Goal: Information Seeking & Learning: Learn about a topic

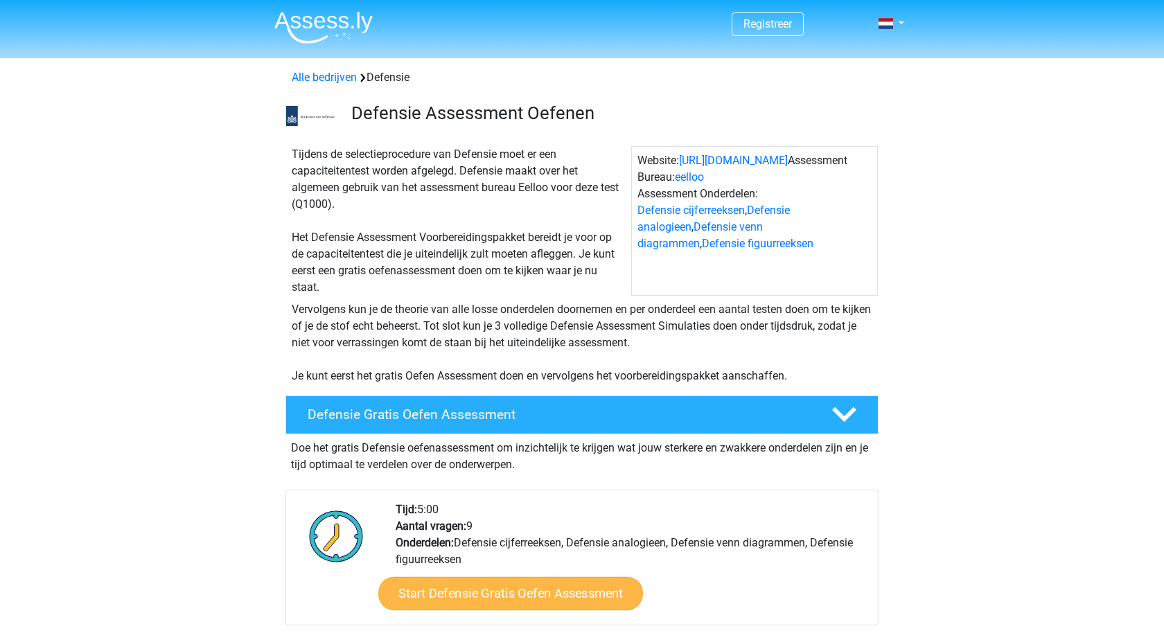
scroll to position [195, 0]
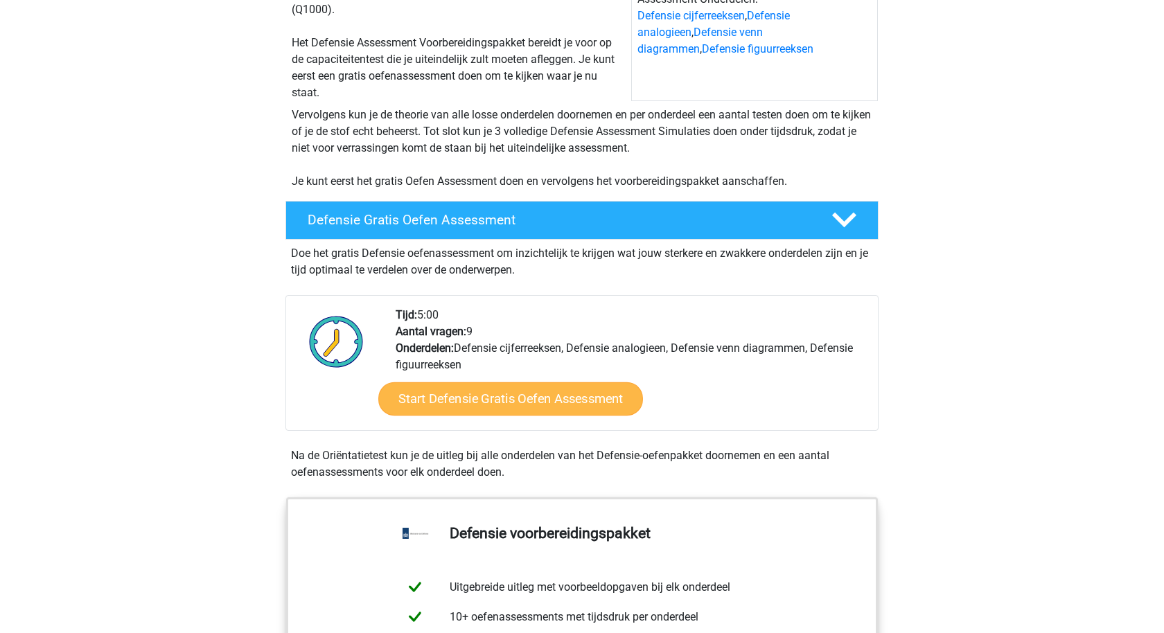
click at [458, 403] on link "Start Defensie Gratis Oefen Assessment" at bounding box center [510, 399] width 265 height 33
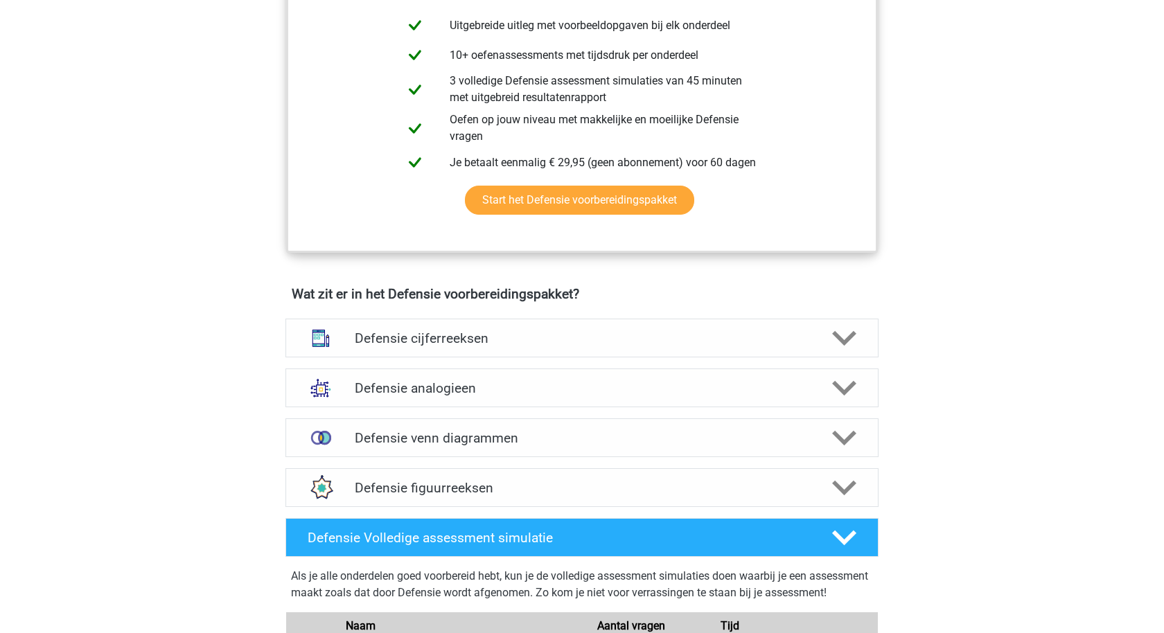
scroll to position [797, 0]
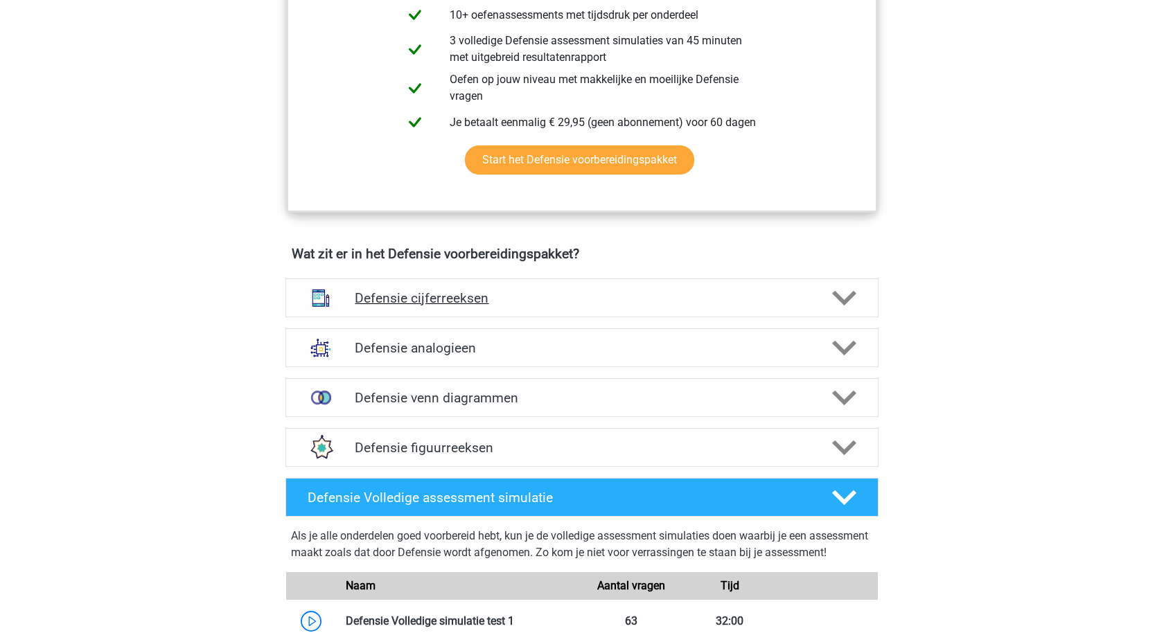
click at [389, 292] on h4 "Defensie cijferreeksen" at bounding box center [582, 298] width 454 height 16
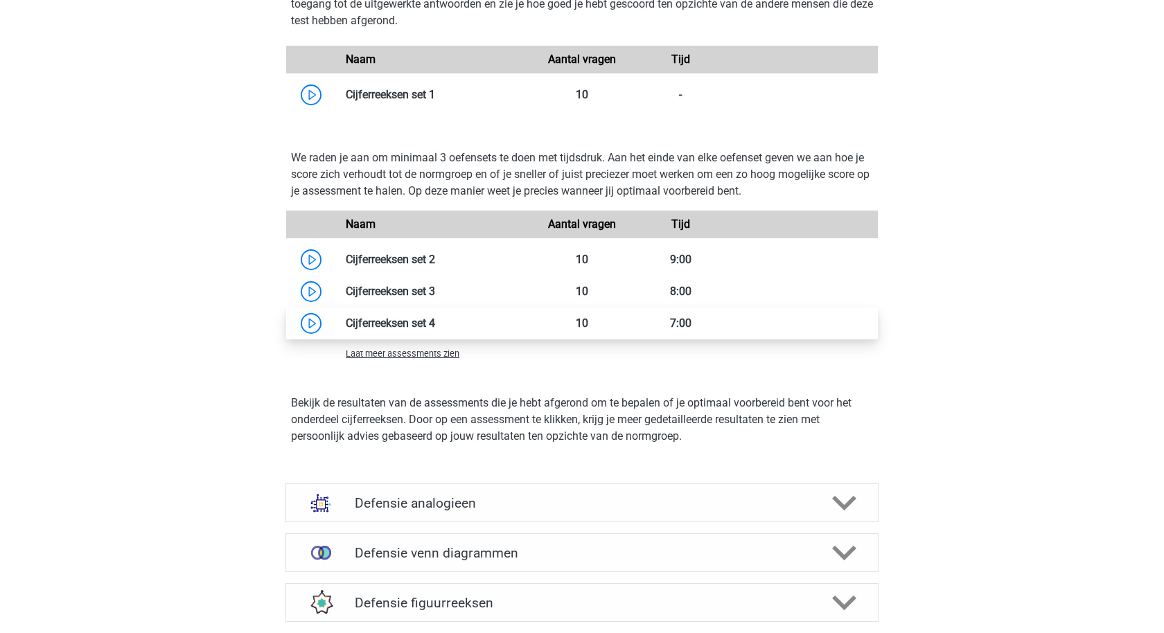
scroll to position [1427, 0]
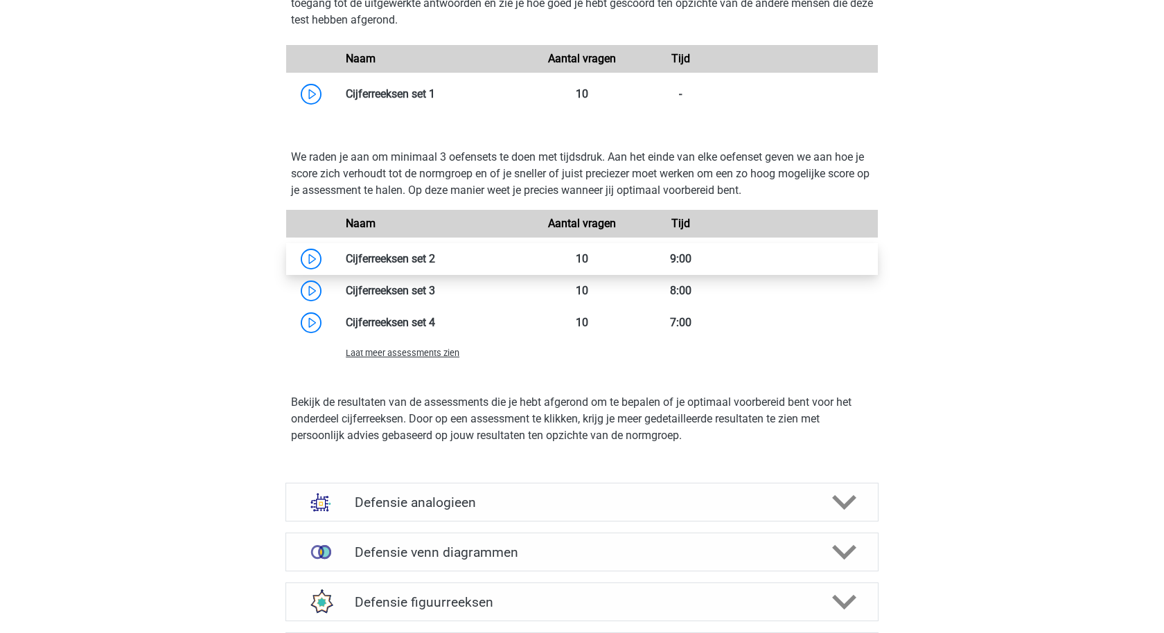
click at [435, 259] on link at bounding box center [435, 258] width 0 height 13
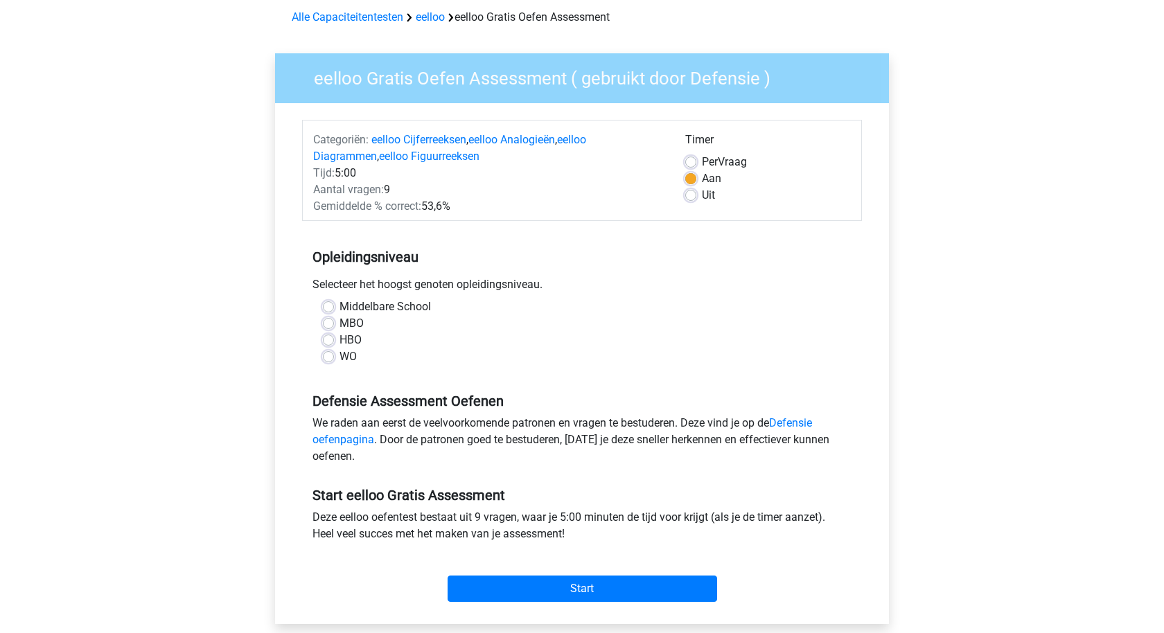
scroll to position [67, 0]
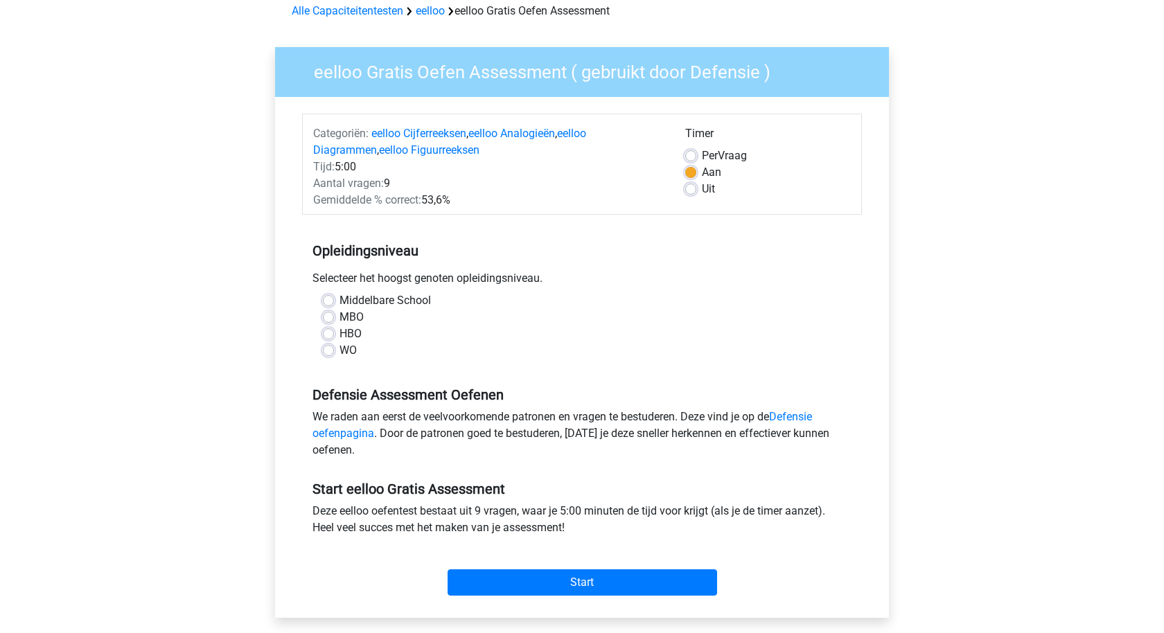
click at [340, 333] on label "HBO" at bounding box center [351, 334] width 22 height 17
click at [333, 333] on input "HBO" at bounding box center [328, 333] width 11 height 14
radio input "true"
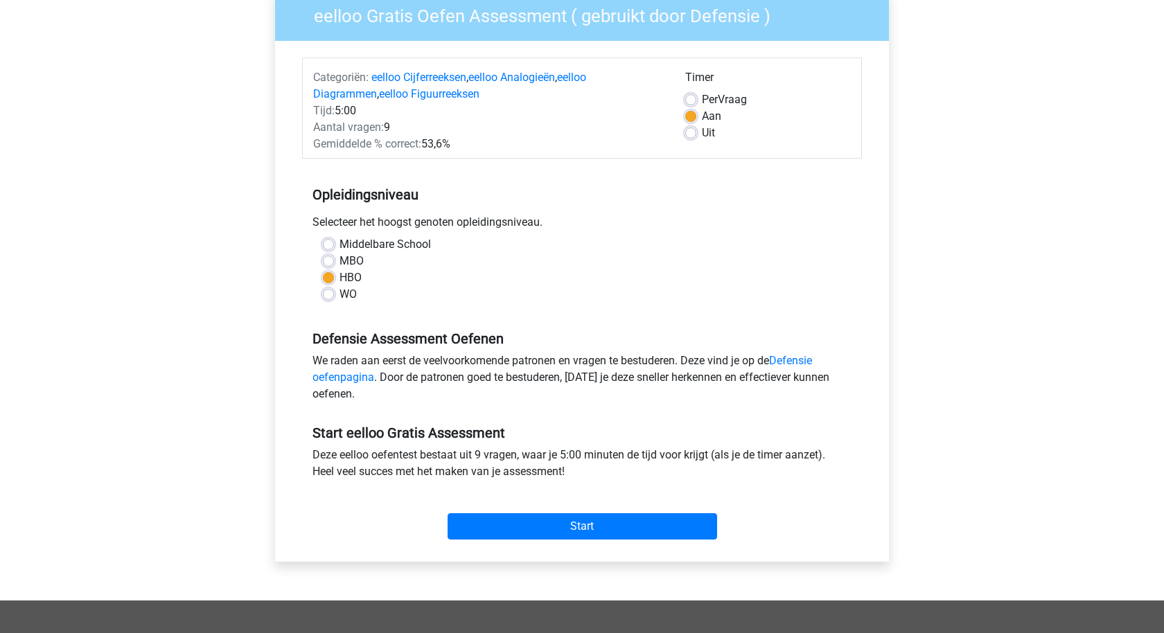
scroll to position [124, 0]
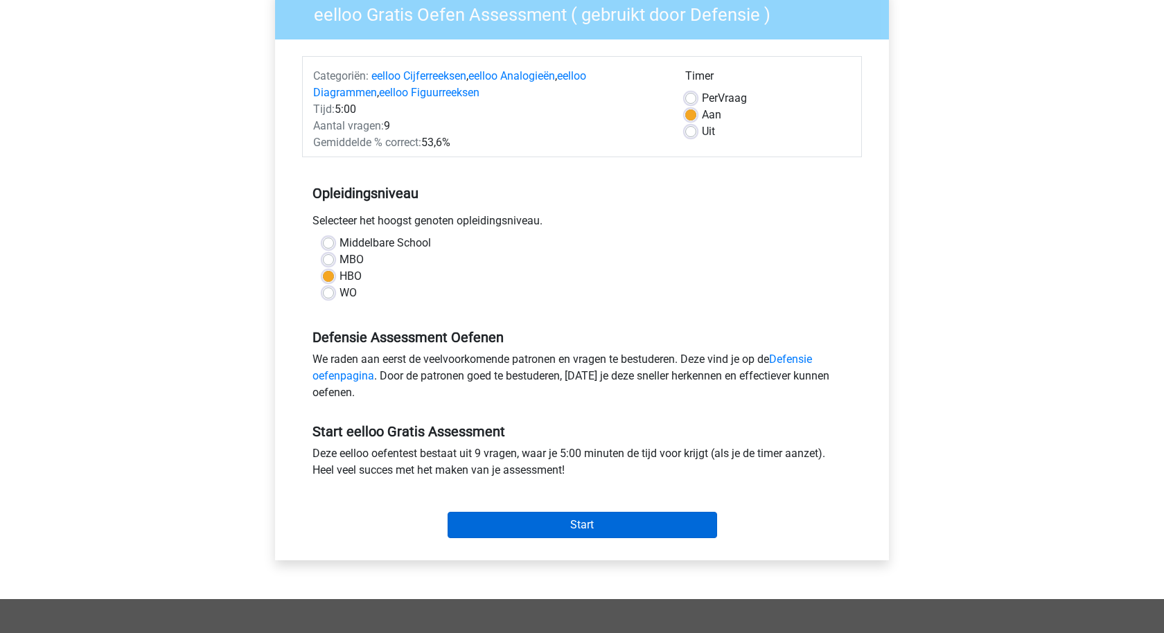
click at [524, 532] on input "Start" at bounding box center [583, 525] width 270 height 26
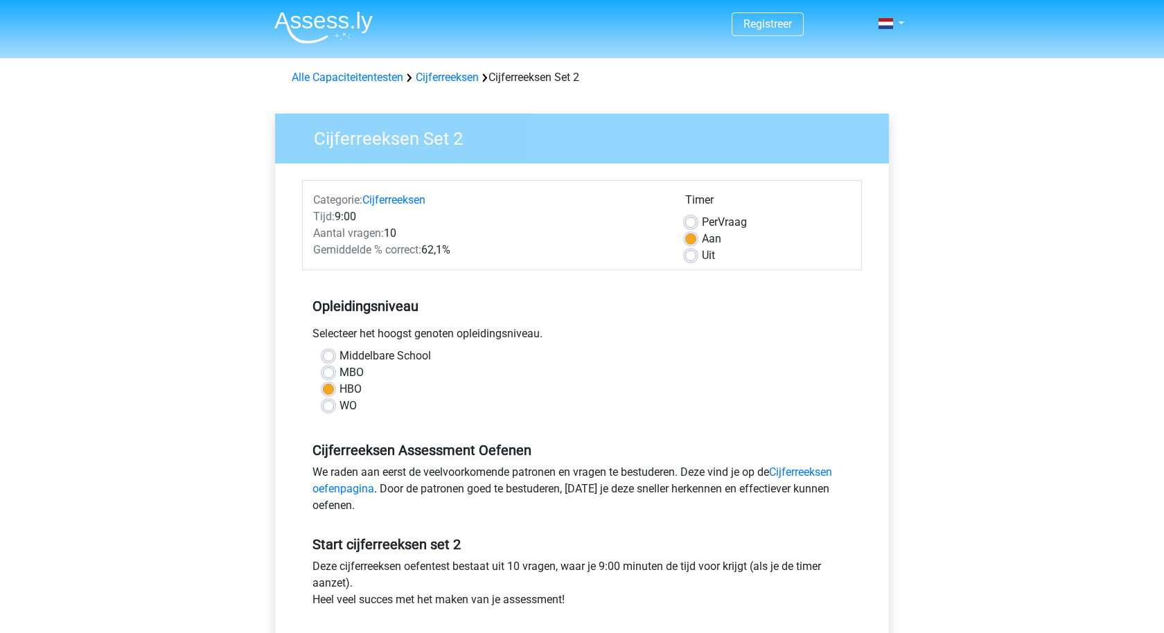
scroll to position [331, 0]
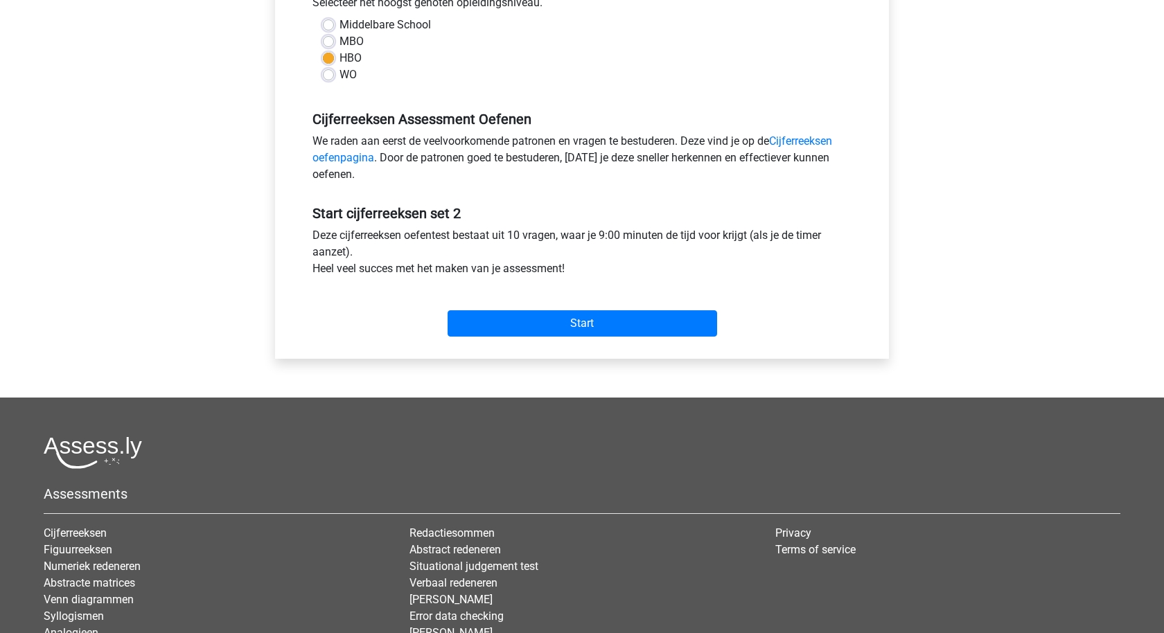
click at [502, 341] on div "Start" at bounding box center [582, 313] width 560 height 60
click at [519, 321] on input "Start" at bounding box center [583, 323] width 270 height 26
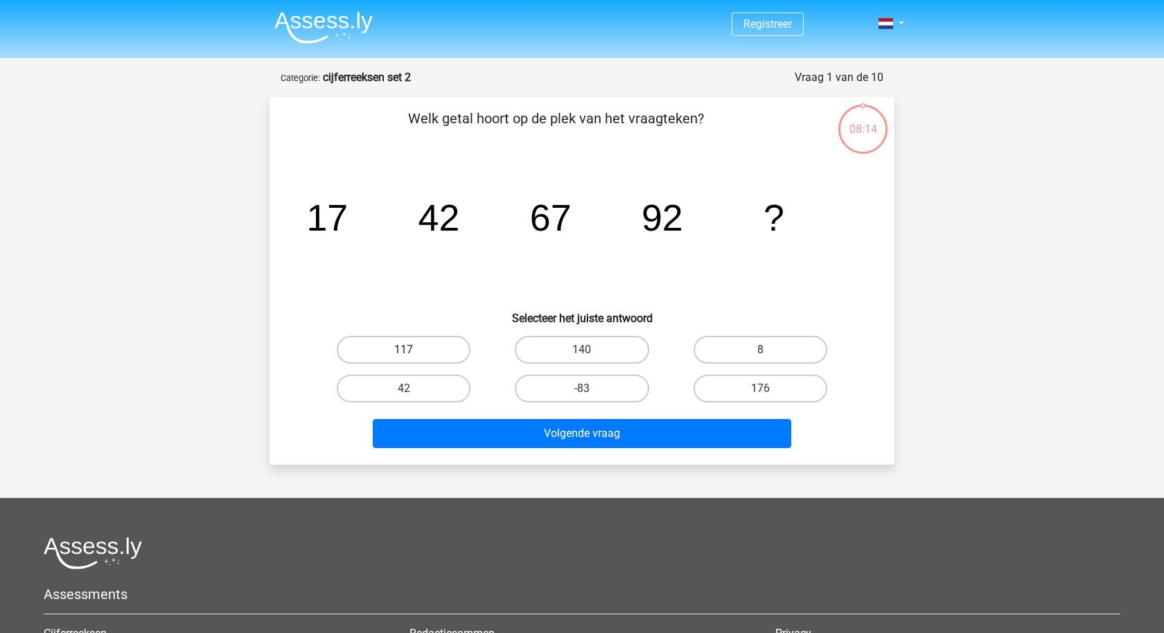
click at [394, 338] on label "117" at bounding box center [404, 350] width 134 height 28
click at [404, 350] on input "117" at bounding box center [408, 354] width 9 height 9
radio input "true"
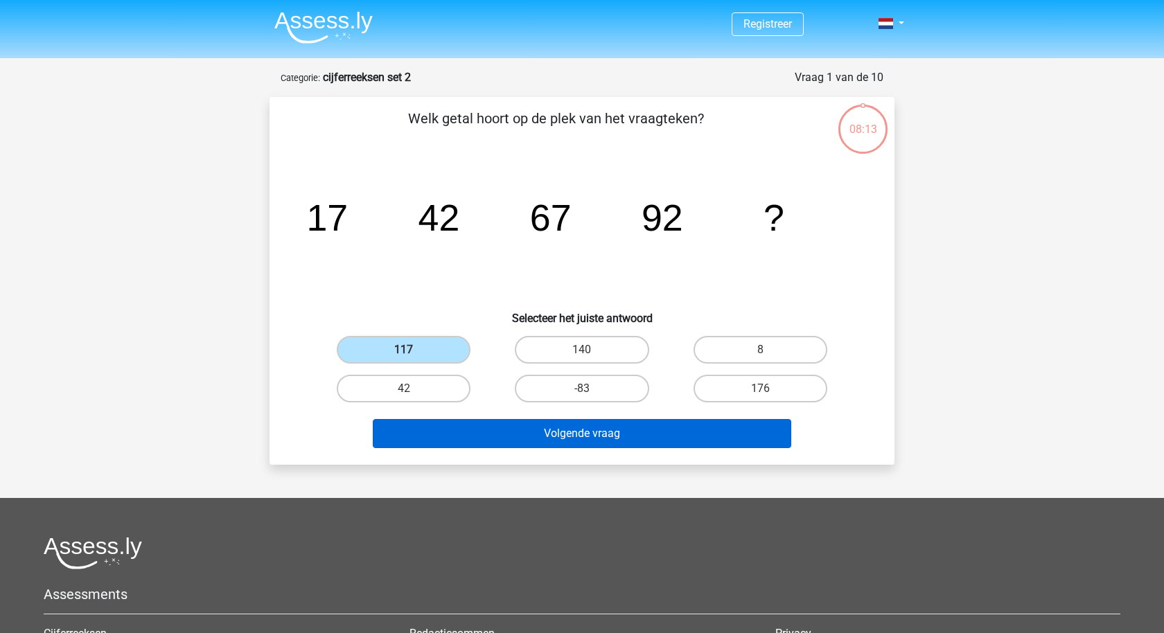
click at [531, 427] on button "Volgende vraag" at bounding box center [582, 433] width 419 height 29
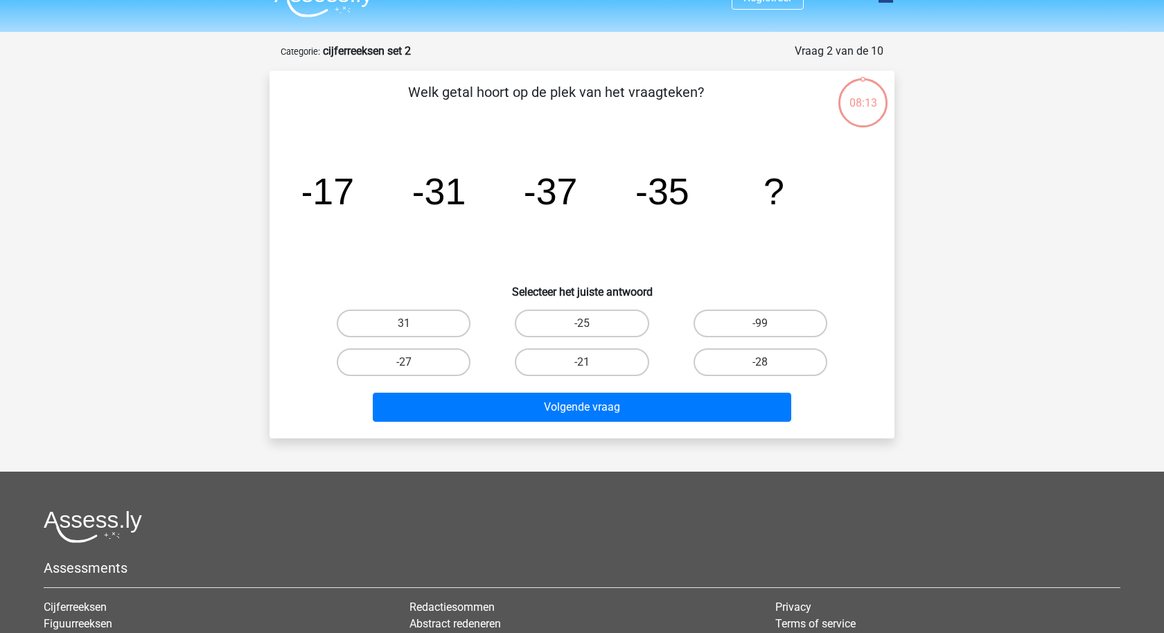
scroll to position [23, 0]
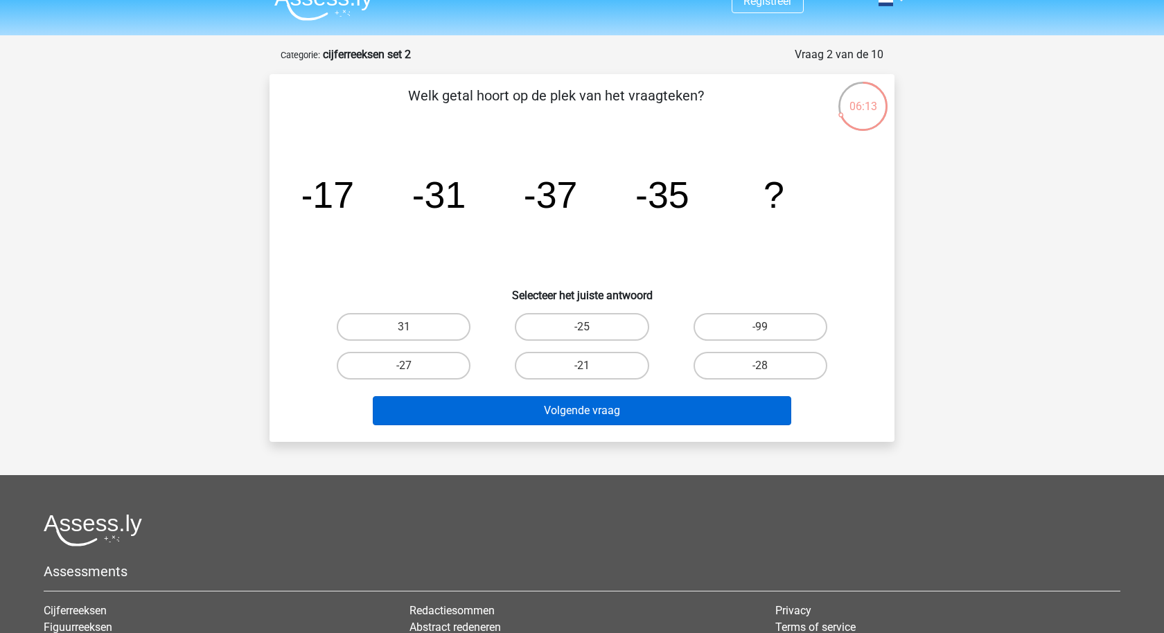
click at [535, 411] on button "Volgende vraag" at bounding box center [582, 410] width 419 height 29
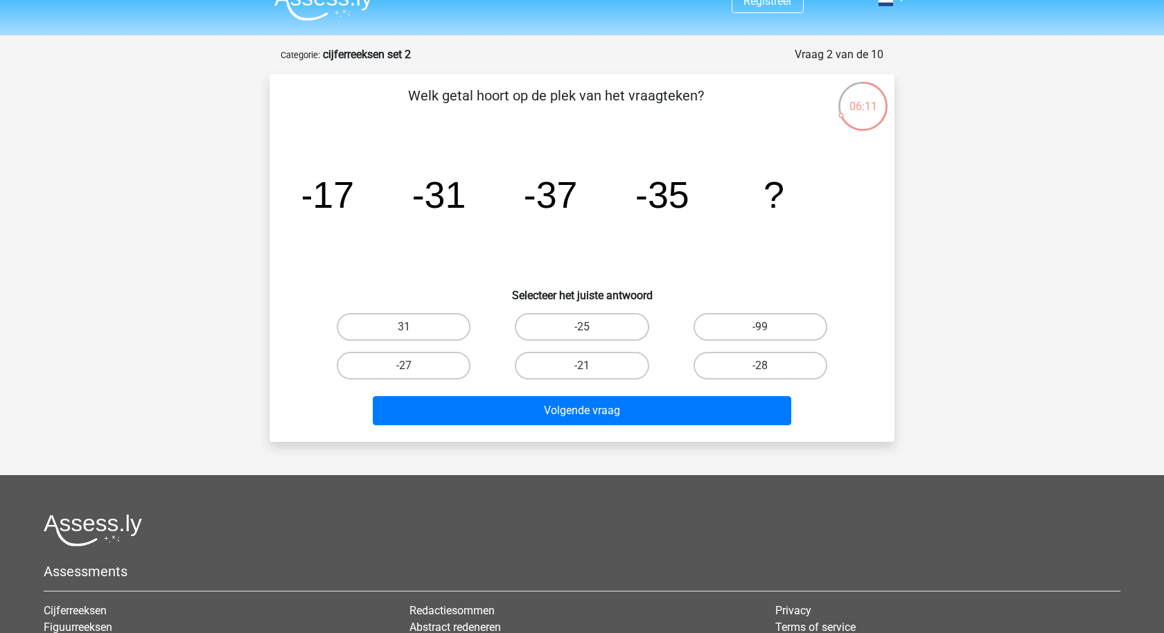
click at [474, 267] on icon "image/svg+xml -17 -31 -37 -35 ?" at bounding box center [582, 208] width 559 height 140
click at [732, 367] on label "-28" at bounding box center [761, 366] width 134 height 28
click at [760, 367] on input "-28" at bounding box center [764, 370] width 9 height 9
radio input "true"
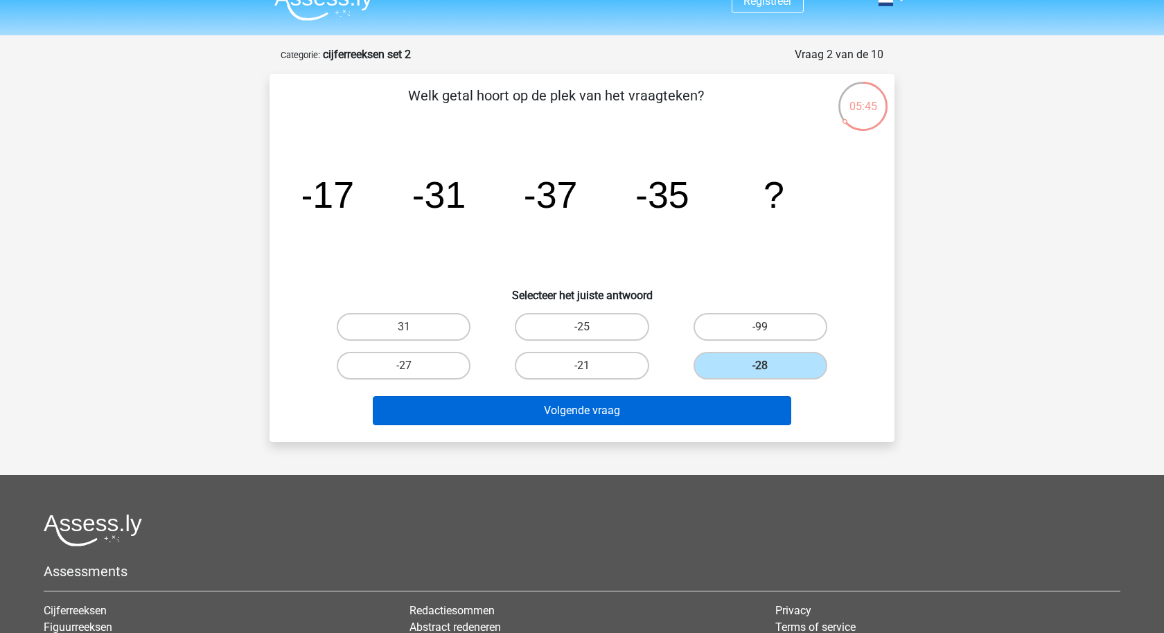
click at [689, 424] on button "Volgende vraag" at bounding box center [582, 410] width 419 height 29
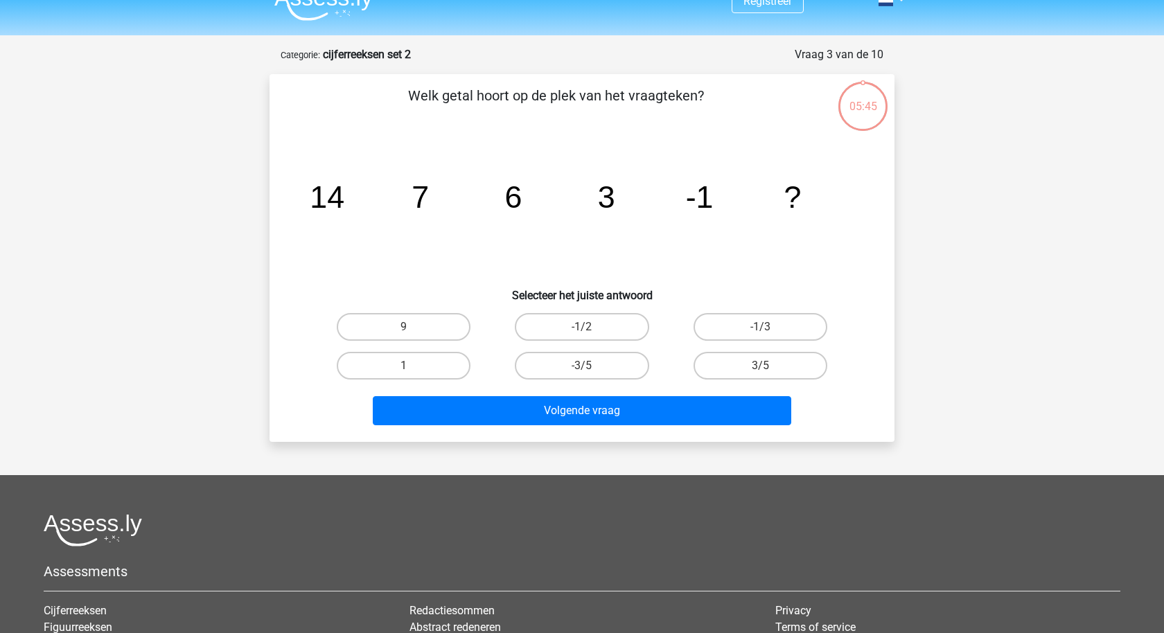
scroll to position [69, 0]
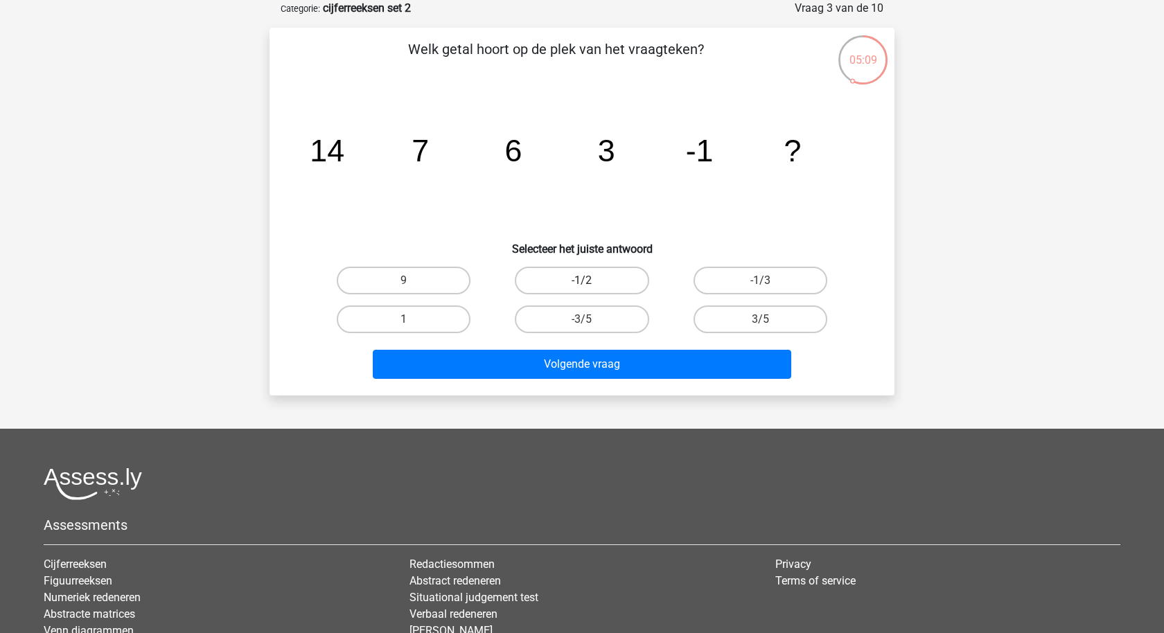
click at [612, 287] on label "-1/2" at bounding box center [582, 281] width 134 height 28
click at [591, 287] on input "-1/2" at bounding box center [586, 285] width 9 height 9
radio input "true"
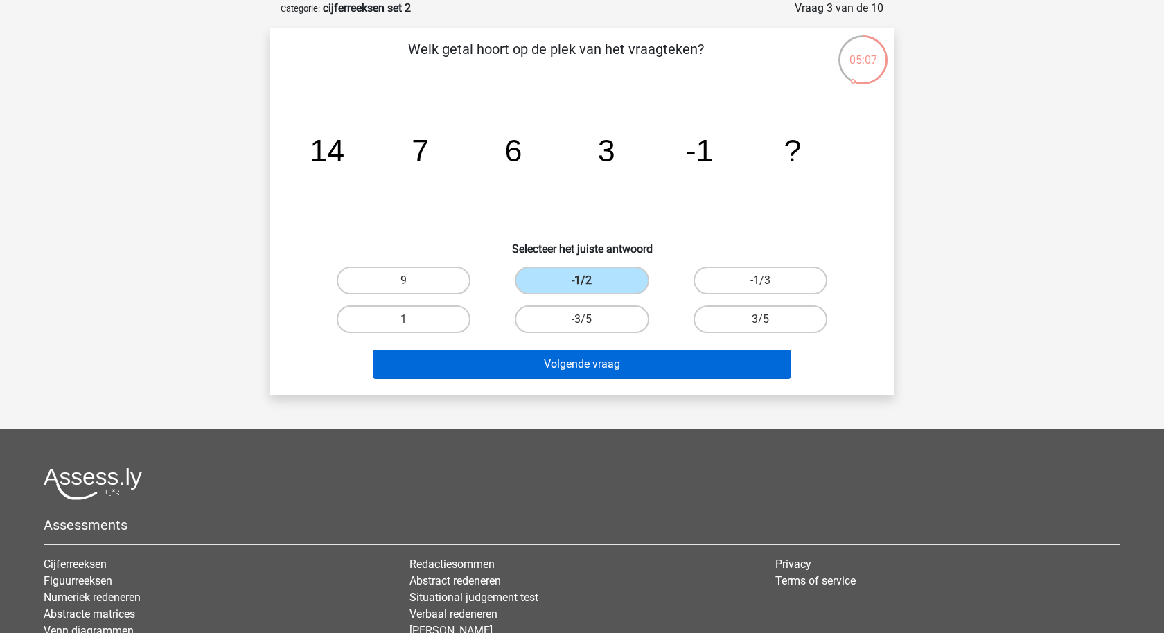
click at [662, 367] on button "Volgende vraag" at bounding box center [582, 364] width 419 height 29
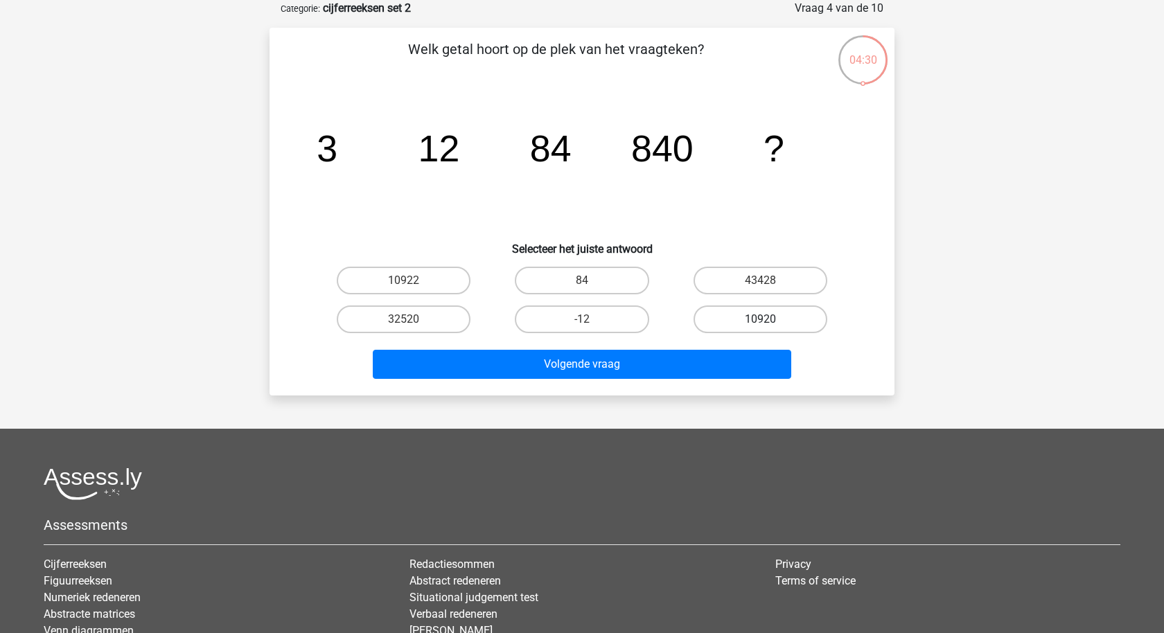
click at [728, 322] on label "10920" at bounding box center [761, 320] width 134 height 28
click at [760, 322] on input "10920" at bounding box center [764, 323] width 9 height 9
radio input "true"
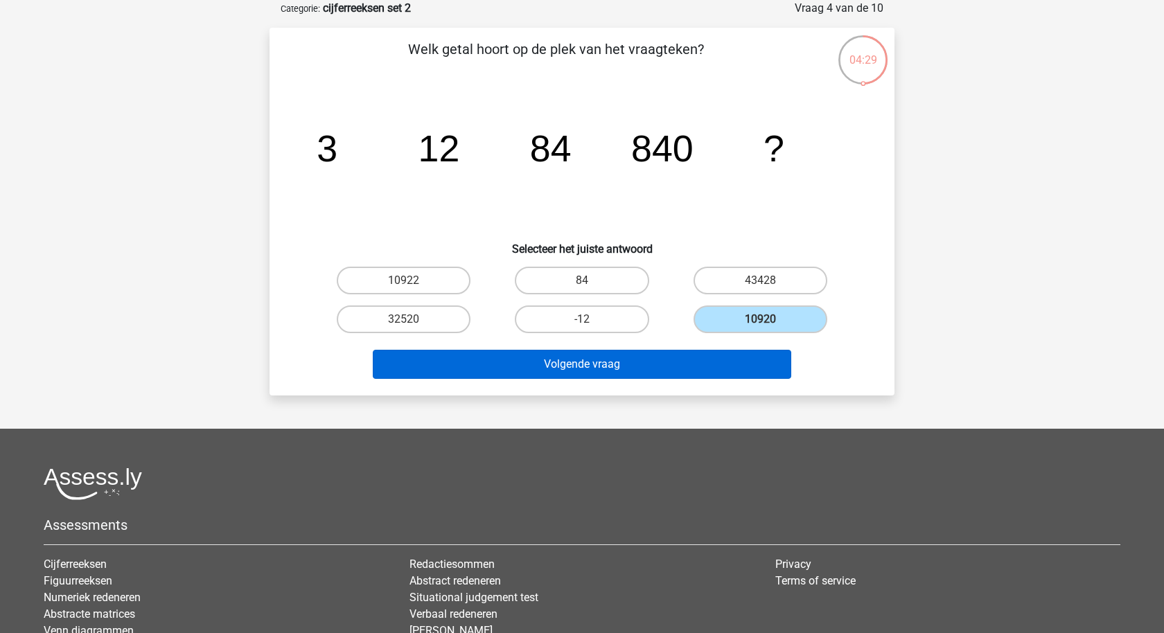
click at [649, 369] on button "Volgende vraag" at bounding box center [582, 364] width 419 height 29
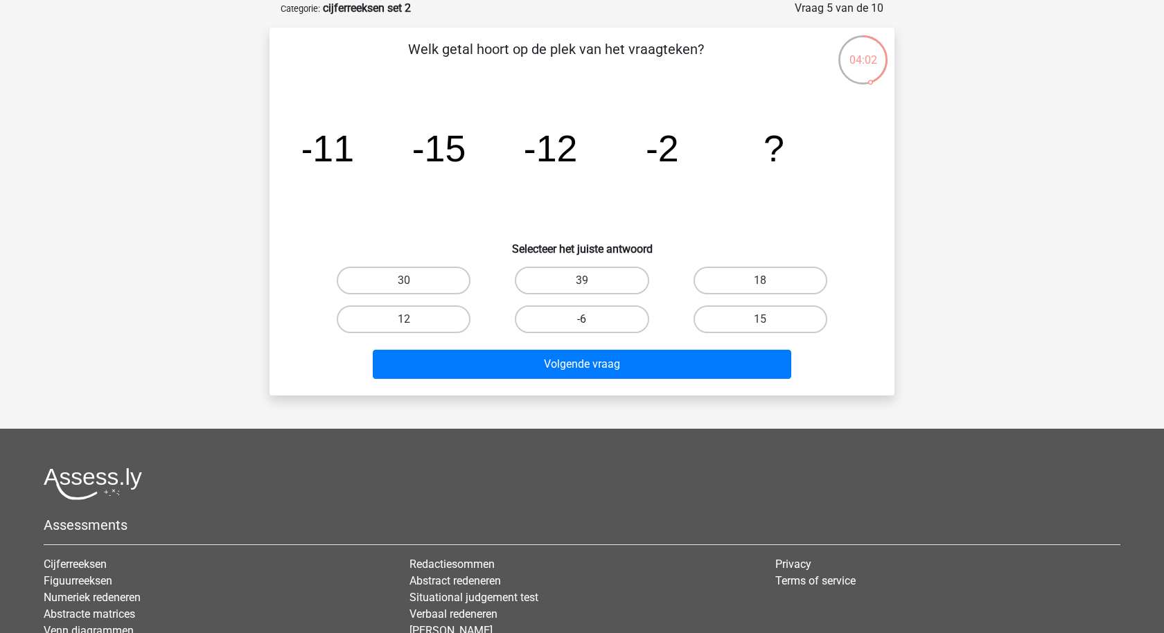
click at [594, 315] on label "-6" at bounding box center [582, 320] width 134 height 28
click at [591, 319] on input "-6" at bounding box center [586, 323] width 9 height 9
radio input "true"
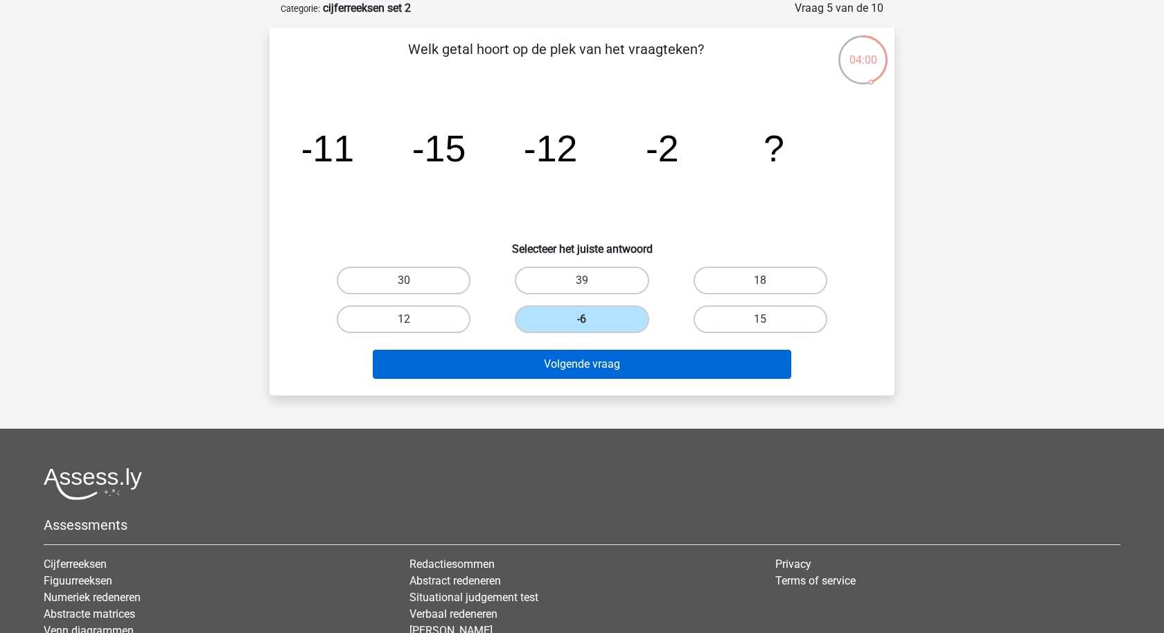
click at [584, 369] on button "Volgende vraag" at bounding box center [582, 364] width 419 height 29
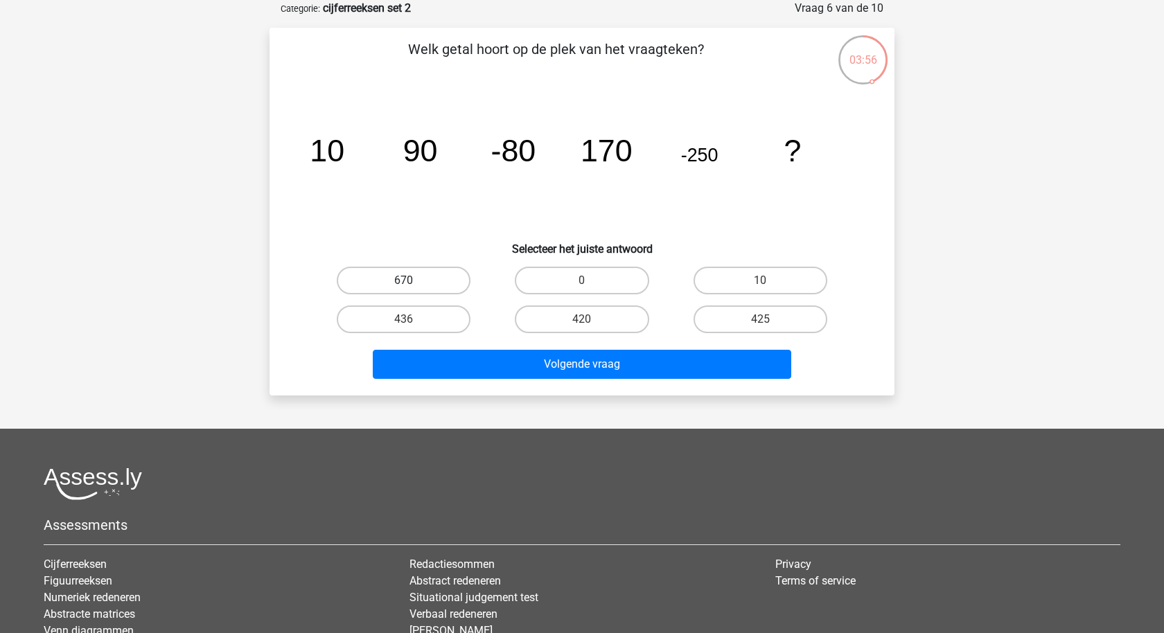
click at [413, 281] on label "670" at bounding box center [404, 281] width 134 height 28
click at [413, 281] on input "670" at bounding box center [408, 285] width 9 height 9
radio input "true"
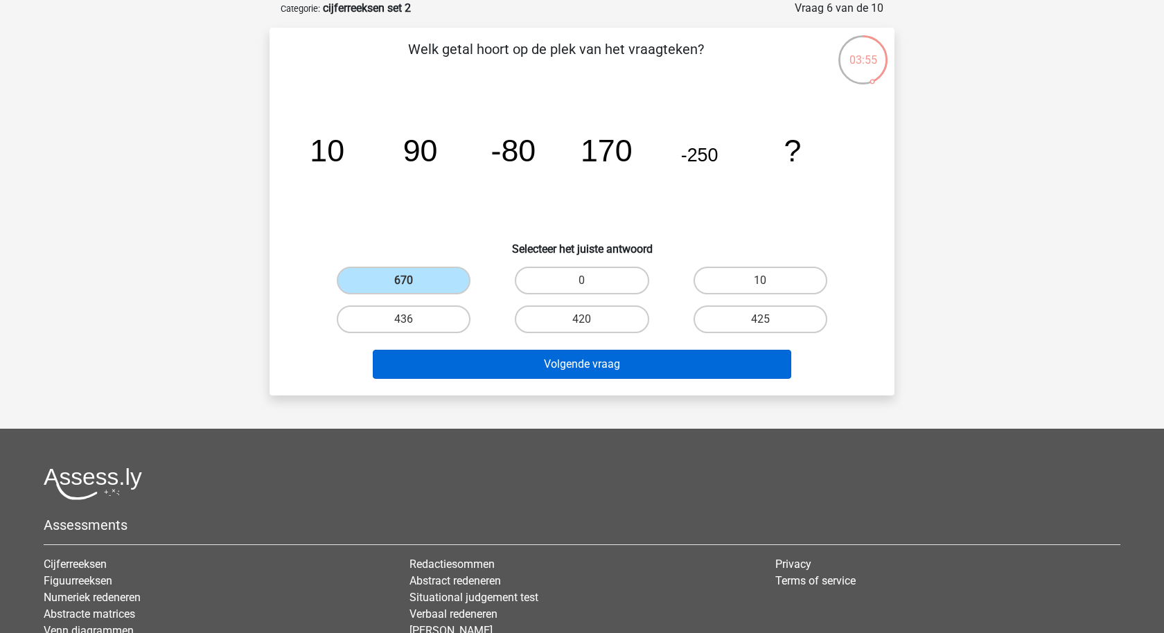
click at [437, 362] on button "Volgende vraag" at bounding box center [582, 364] width 419 height 29
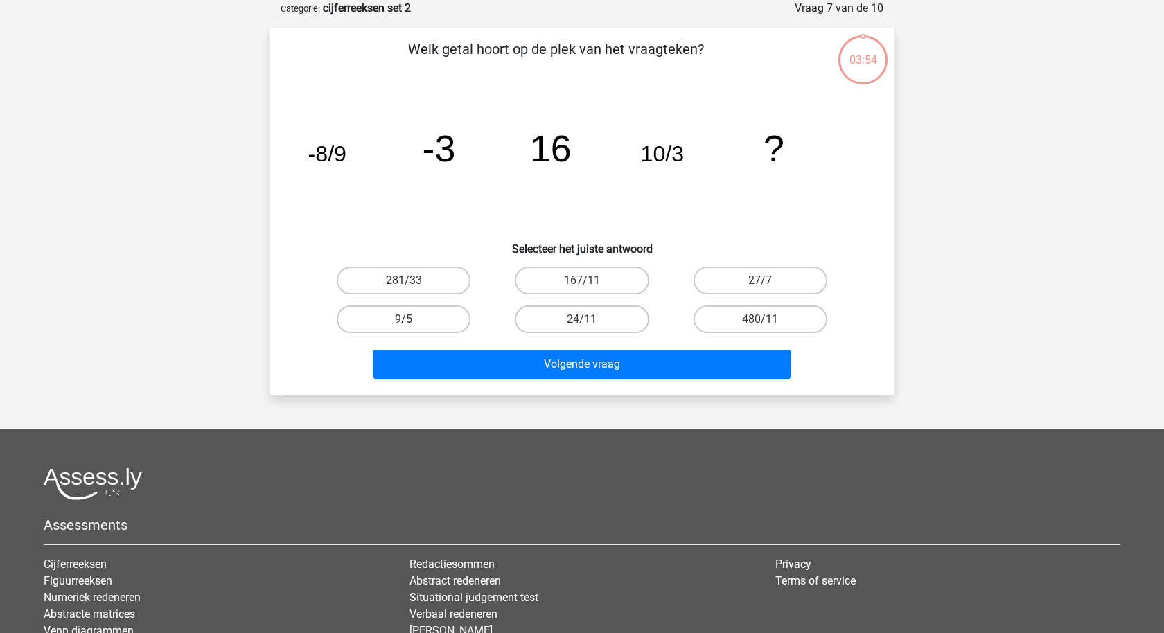
click at [432, 297] on div "281/33" at bounding box center [404, 280] width 178 height 39
click at [432, 317] on label "9/5" at bounding box center [404, 320] width 134 height 28
click at [413, 319] on input "9/5" at bounding box center [408, 323] width 9 height 9
radio input "true"
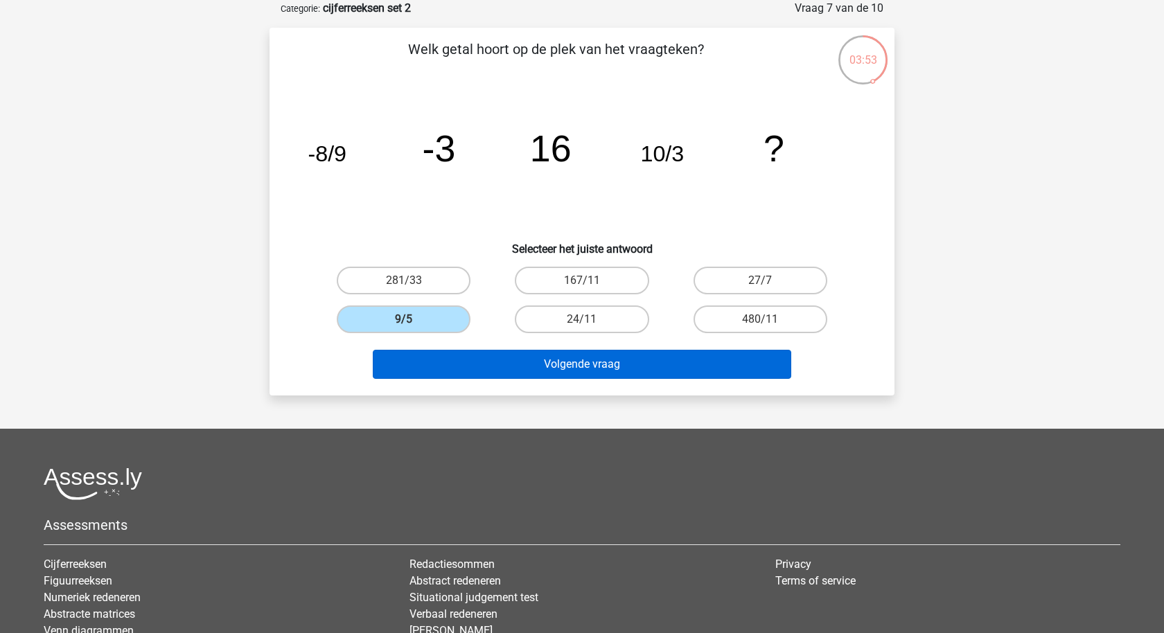
click at [444, 358] on button "Volgende vraag" at bounding box center [582, 364] width 419 height 29
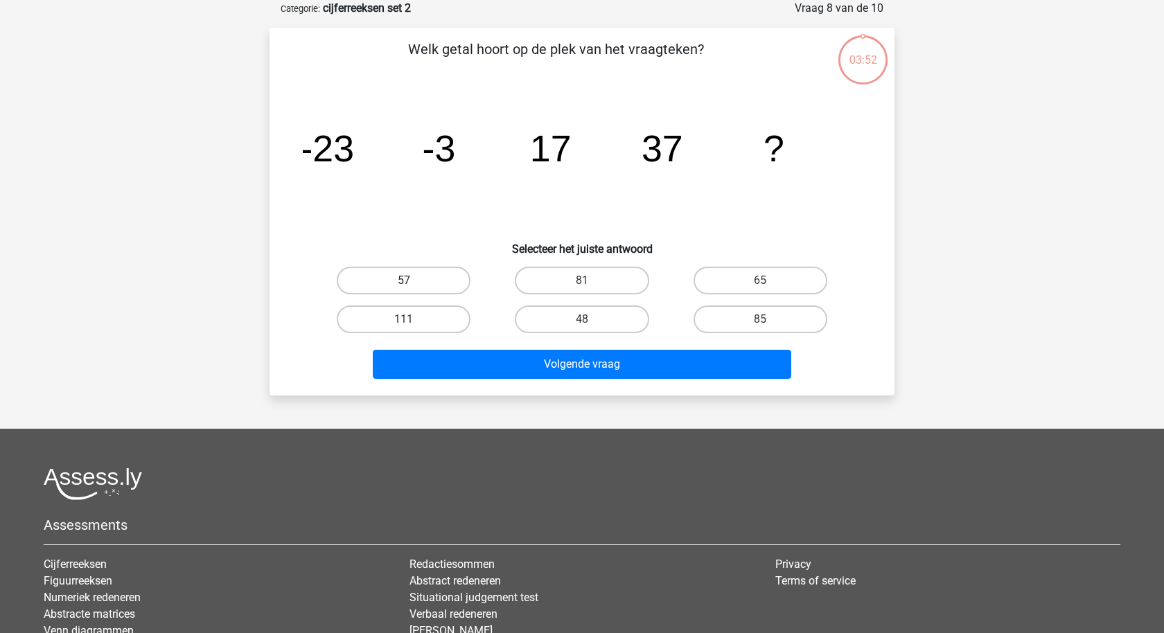
click at [425, 286] on label "57" at bounding box center [404, 281] width 134 height 28
click at [413, 286] on input "57" at bounding box center [408, 285] width 9 height 9
radio input "true"
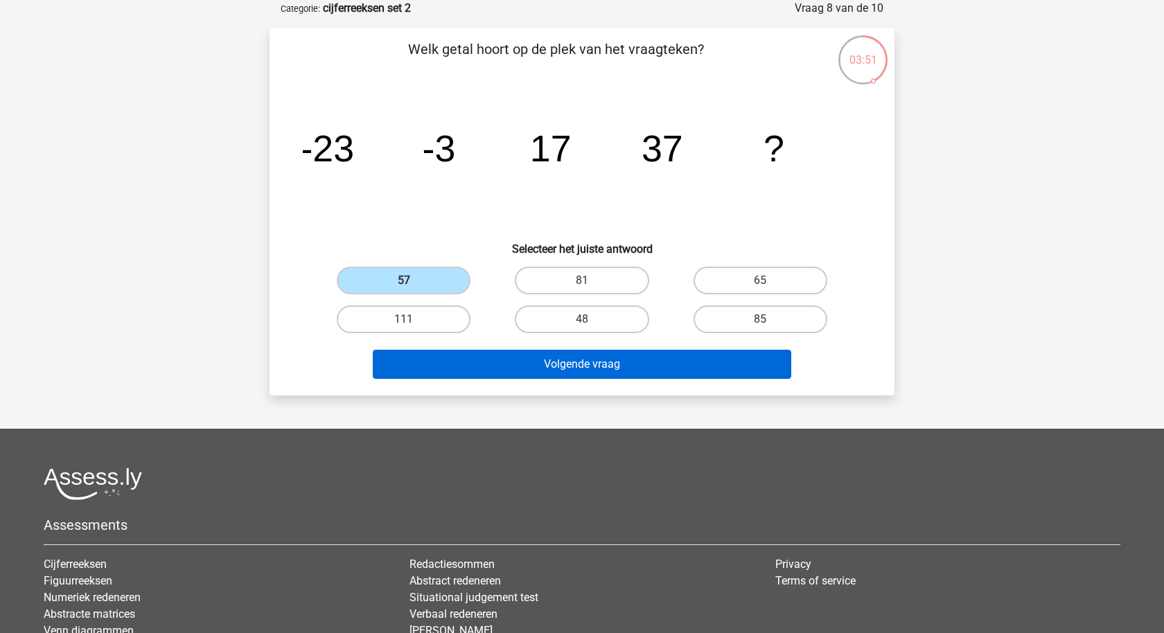
click at [431, 358] on button "Volgende vraag" at bounding box center [582, 364] width 419 height 29
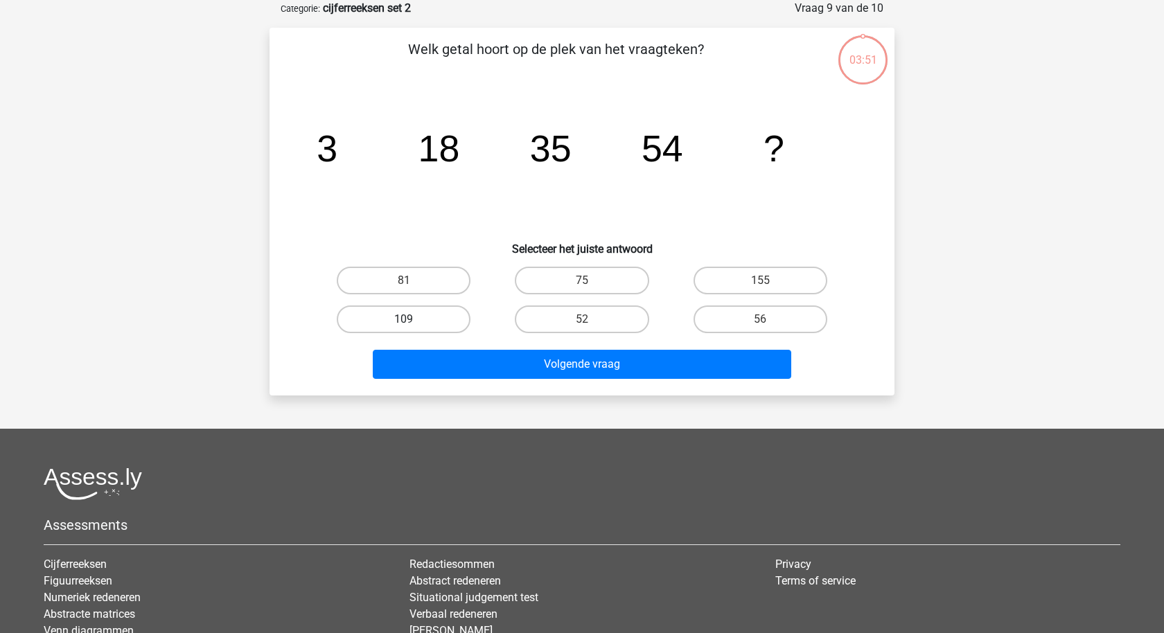
click at [419, 312] on label "109" at bounding box center [404, 320] width 134 height 28
click at [413, 319] on input "109" at bounding box center [408, 323] width 9 height 9
radio input "true"
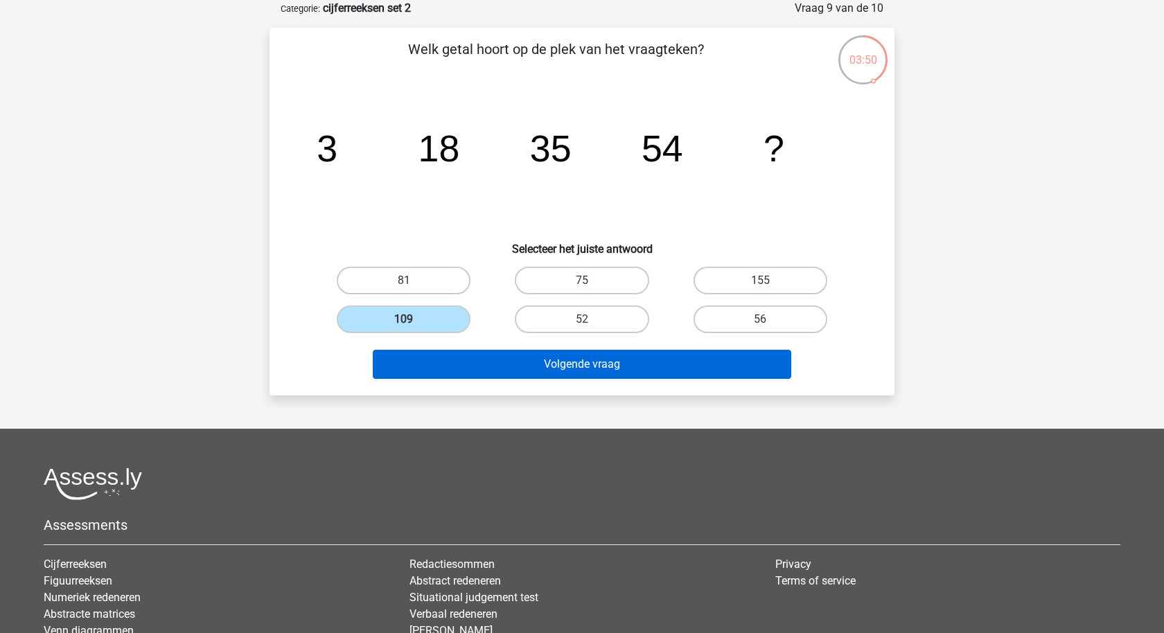
click at [450, 362] on button "Volgende vraag" at bounding box center [582, 364] width 419 height 29
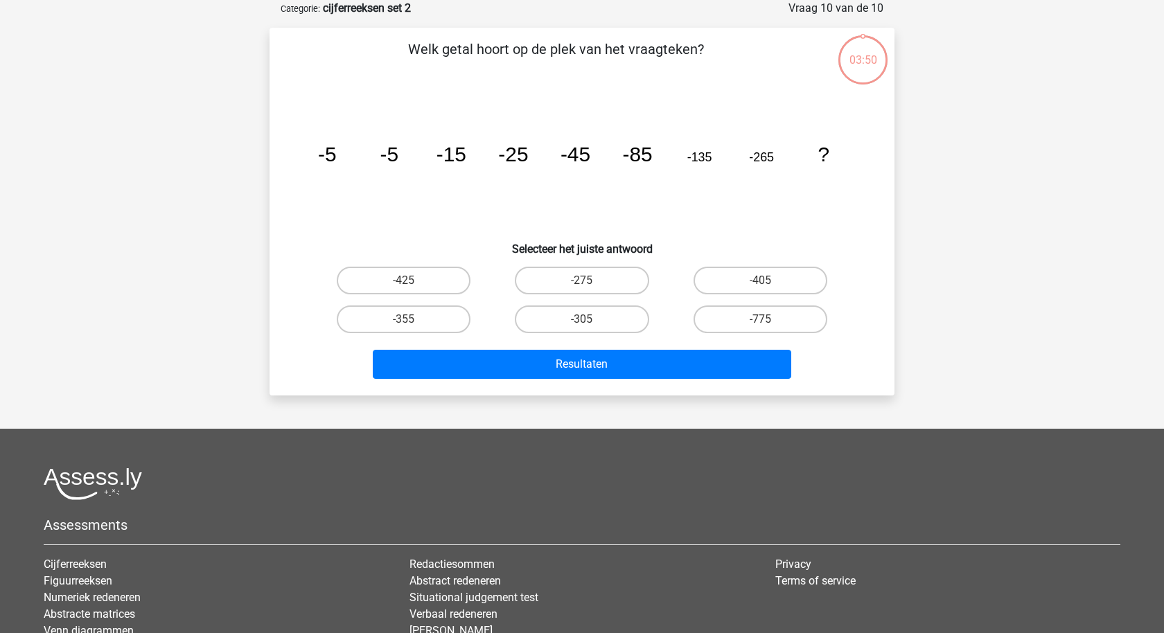
click at [429, 334] on div "-355" at bounding box center [404, 319] width 178 height 39
click at [429, 326] on label "-355" at bounding box center [404, 320] width 134 height 28
click at [413, 326] on input "-355" at bounding box center [408, 323] width 9 height 9
radio input "true"
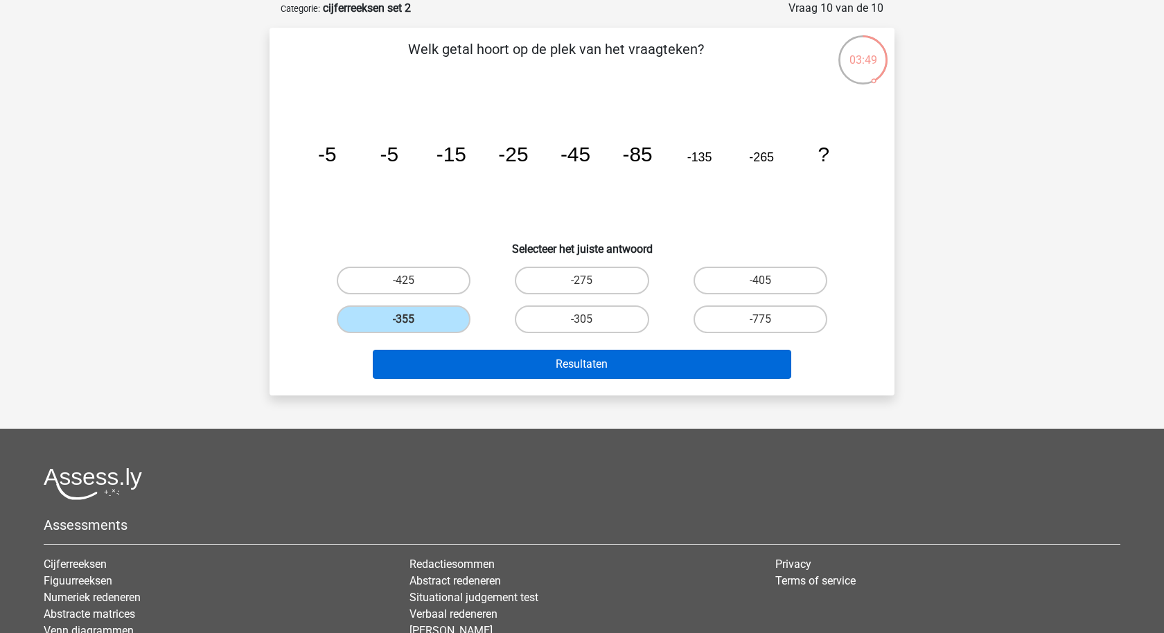
click at [441, 360] on button "Resultaten" at bounding box center [582, 364] width 419 height 29
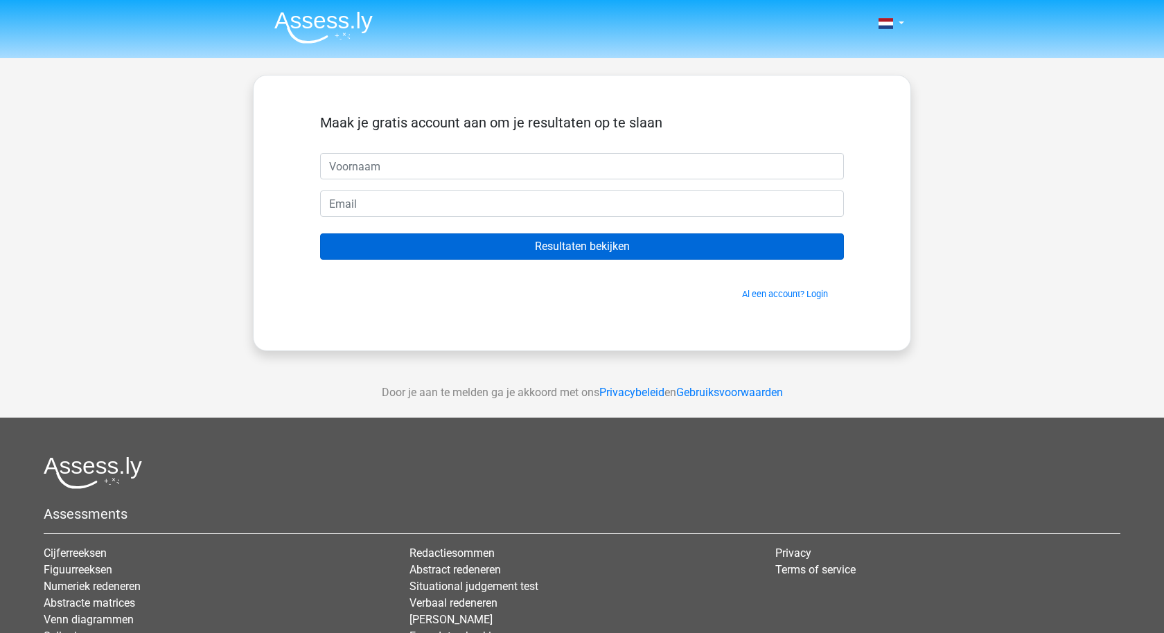
click at [481, 258] on input "Resultaten bekijken" at bounding box center [582, 247] width 524 height 26
click at [484, 249] on input "Resultaten bekijken" at bounding box center [582, 247] width 524 height 26
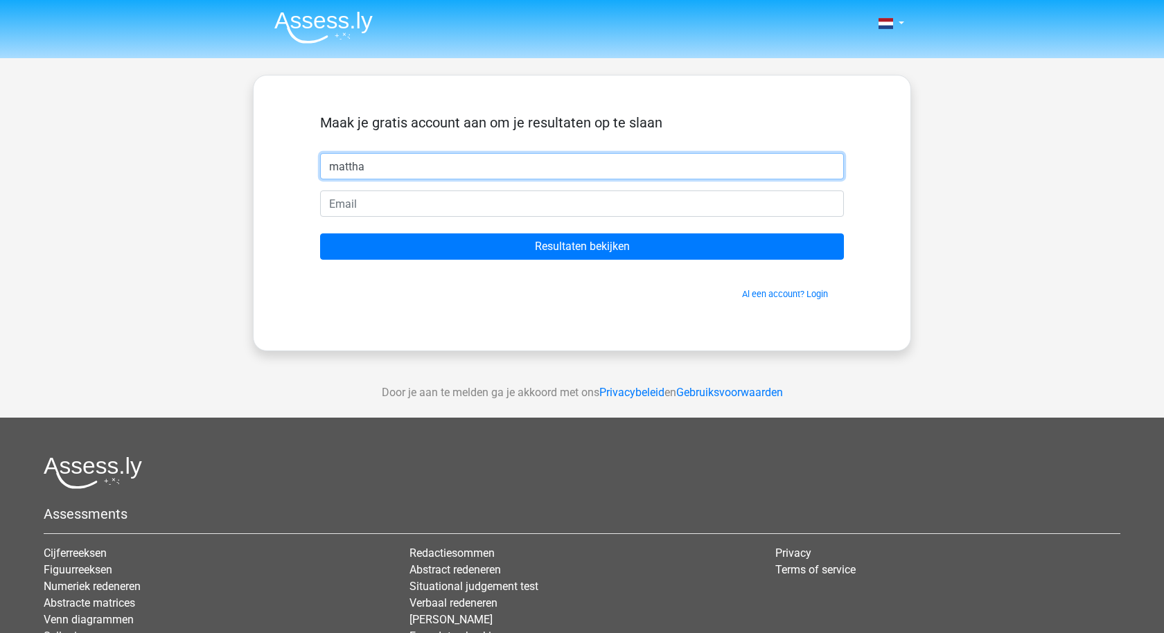
type input "mattha"
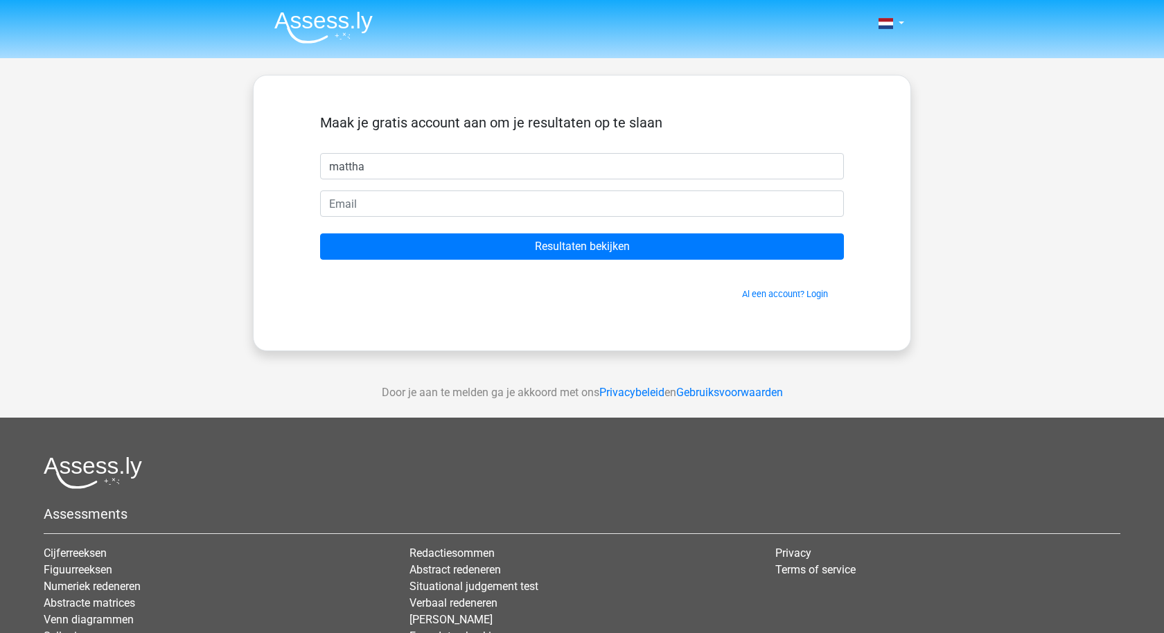
click at [562, 229] on form "Maak je gratis account aan om je resultaten op te slaan mattha Resultaten bekij…" at bounding box center [582, 207] width 524 height 186
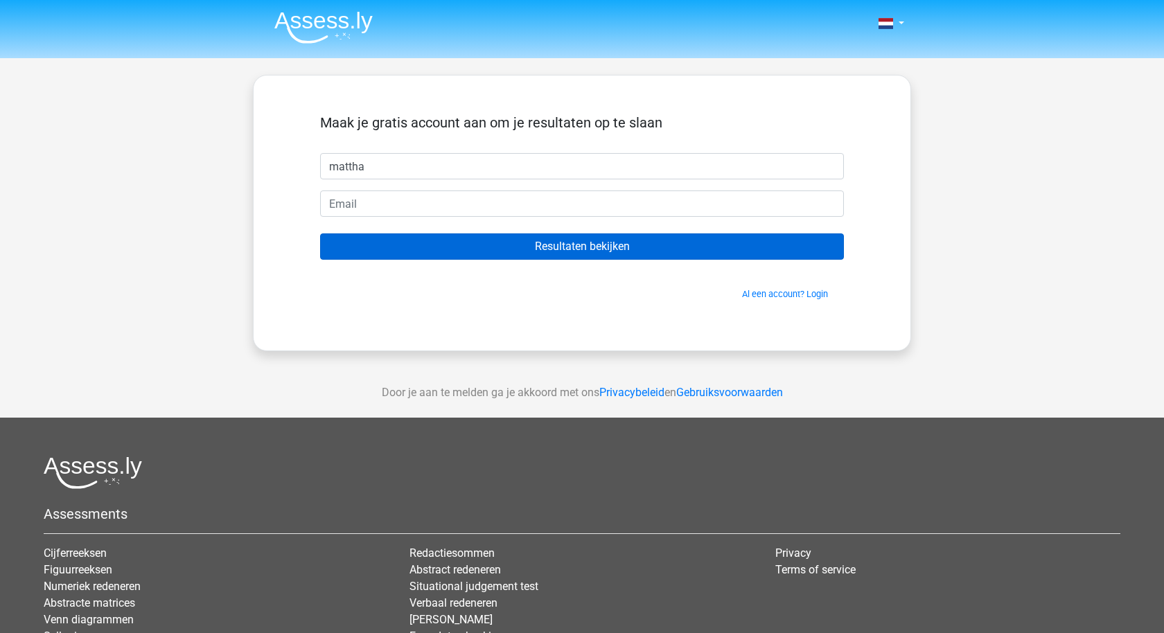
click at [561, 248] on input "Resultaten bekijken" at bounding box center [582, 247] width 524 height 26
click at [504, 243] on input "Resultaten bekijken" at bounding box center [582, 247] width 524 height 26
click at [504, 244] on input "Resultaten bekijken" at bounding box center [582, 247] width 524 height 26
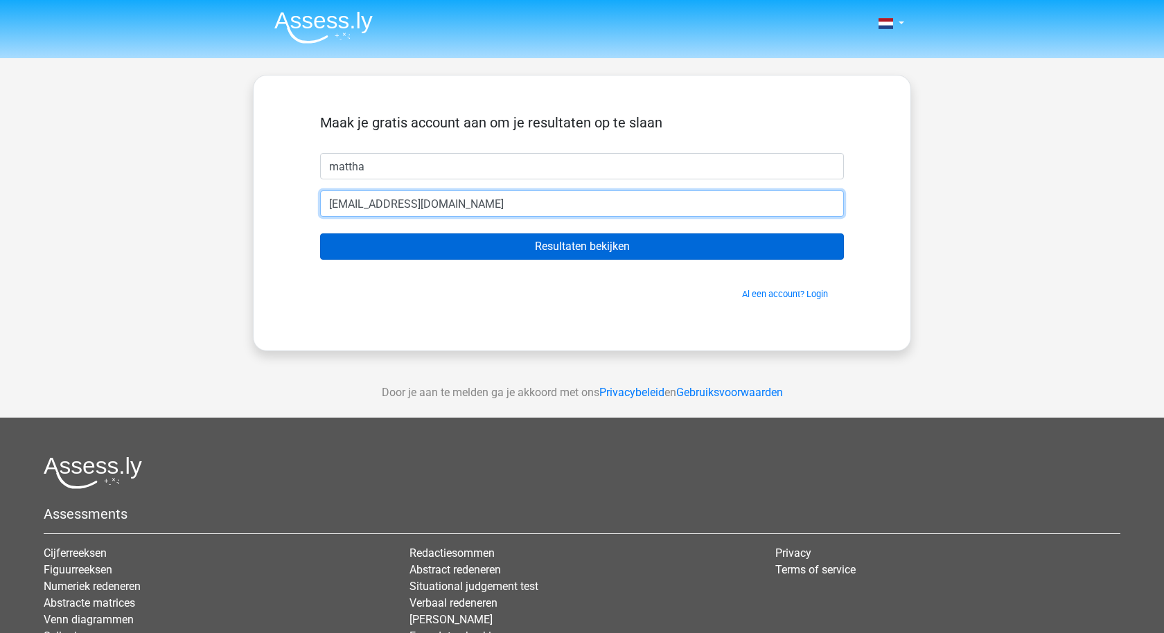
type input "[EMAIL_ADDRESS][DOMAIN_NAME]"
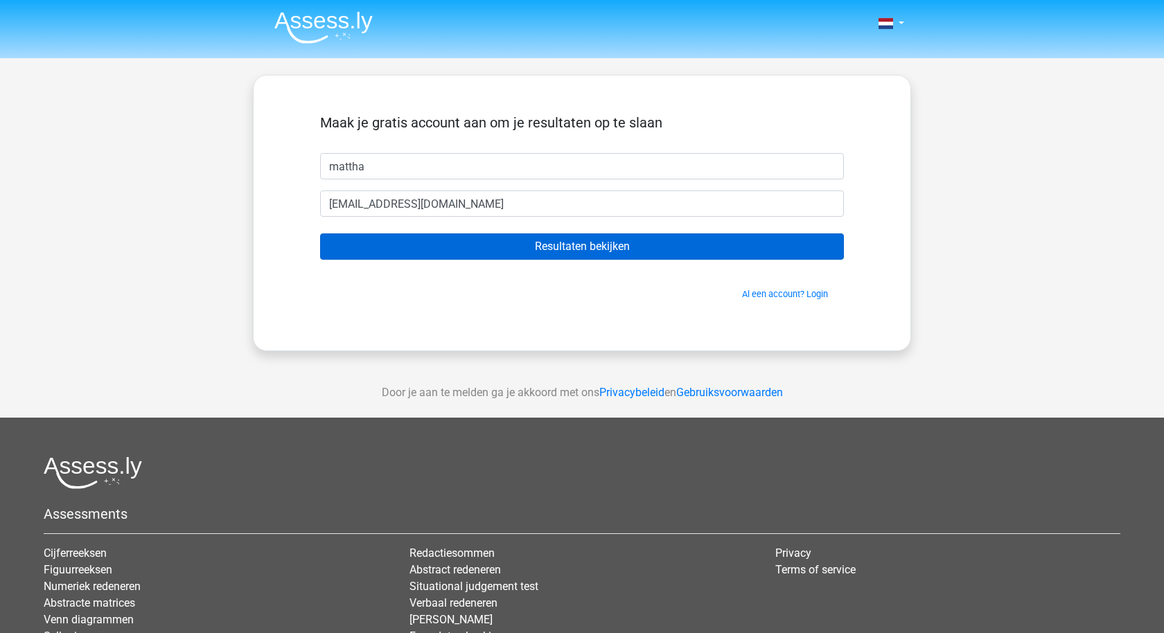
click at [529, 250] on input "Resultaten bekijken" at bounding box center [582, 247] width 524 height 26
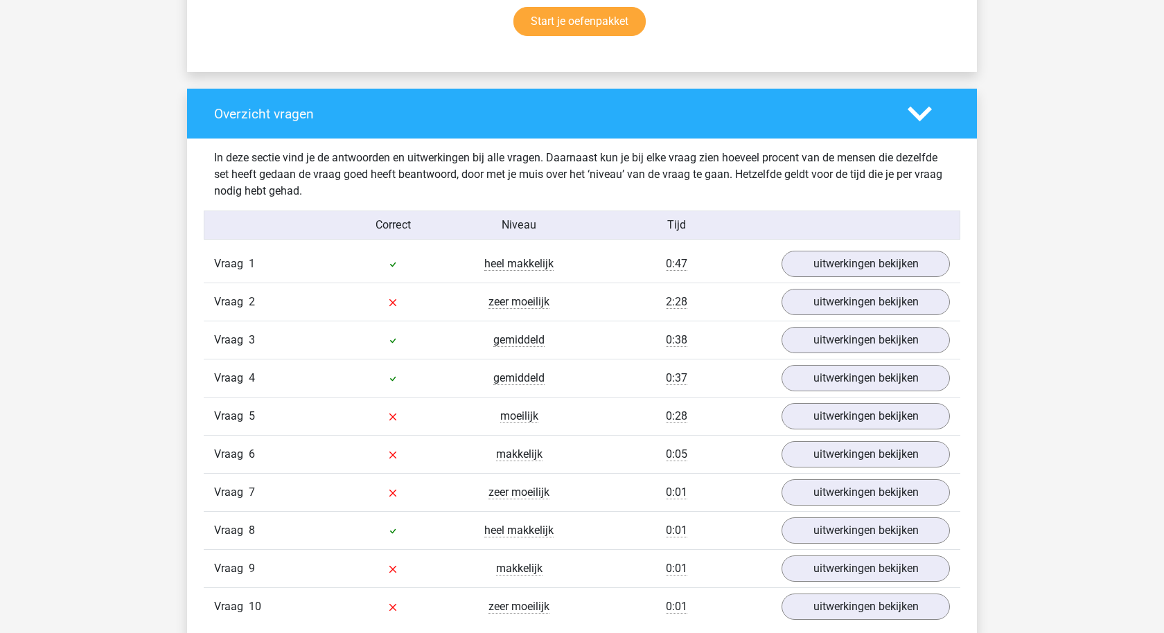
scroll to position [1015, 0]
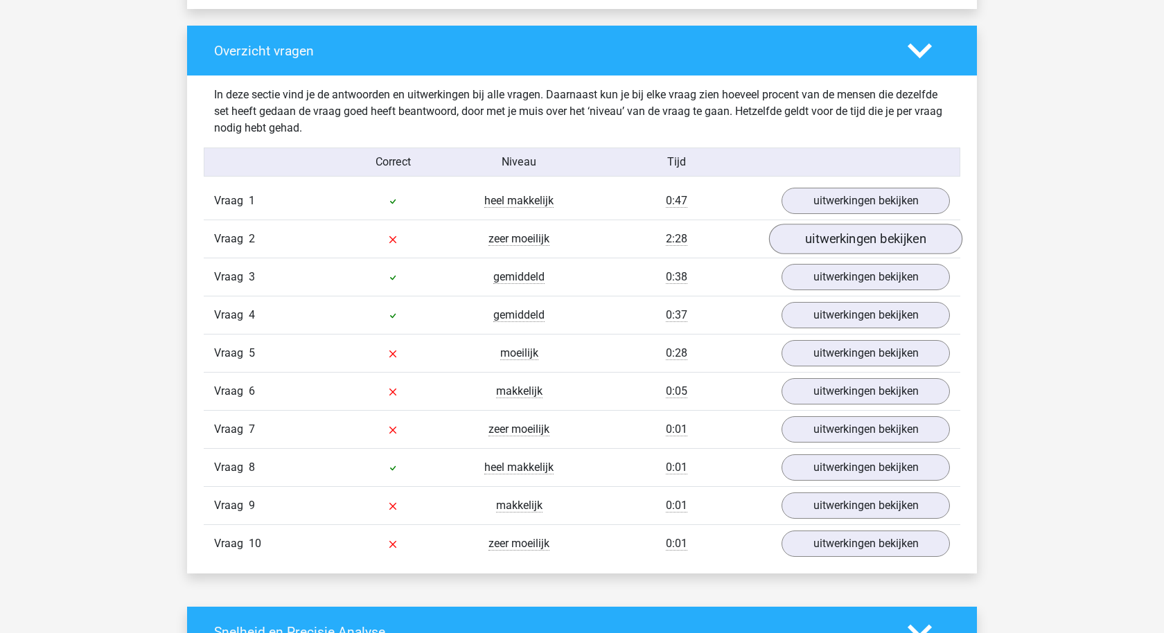
click at [809, 240] on link "uitwerkingen bekijken" at bounding box center [865, 240] width 193 height 30
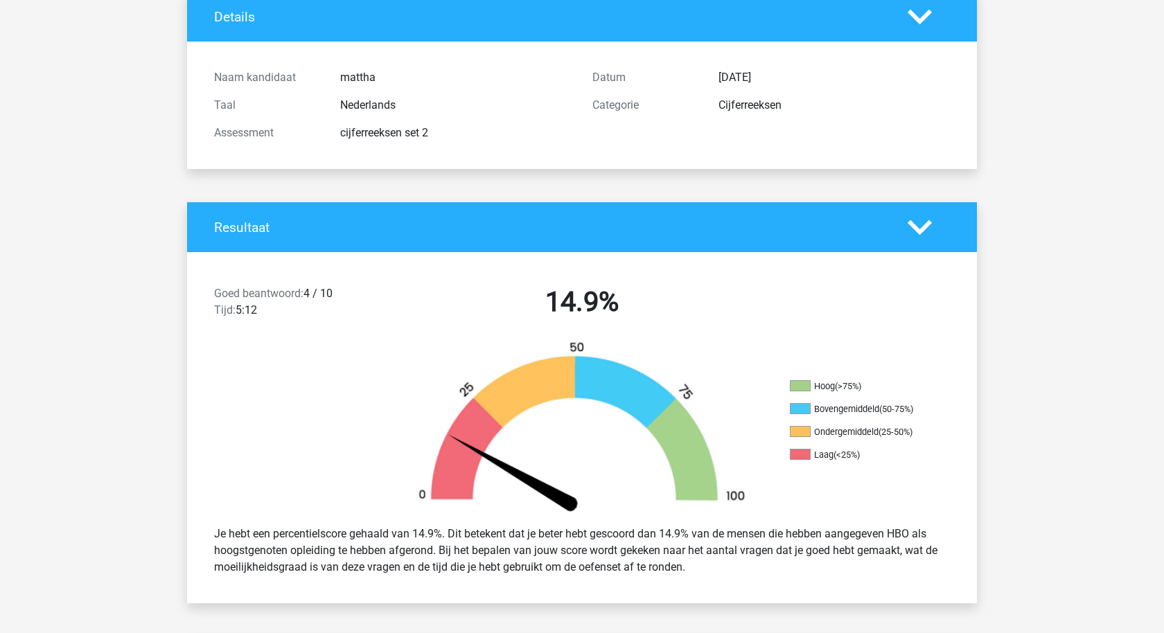
scroll to position [0, 0]
